Goal: Task Accomplishment & Management: Complete application form

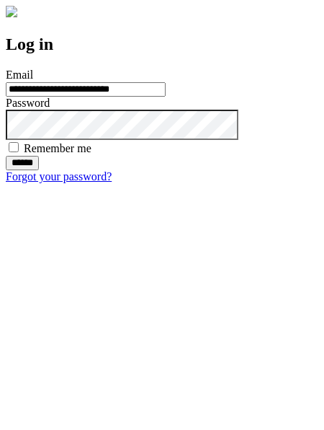
type input "**********"
click at [39, 170] on input "******" at bounding box center [22, 163] width 33 height 14
